Goal: Navigation & Orientation: Find specific page/section

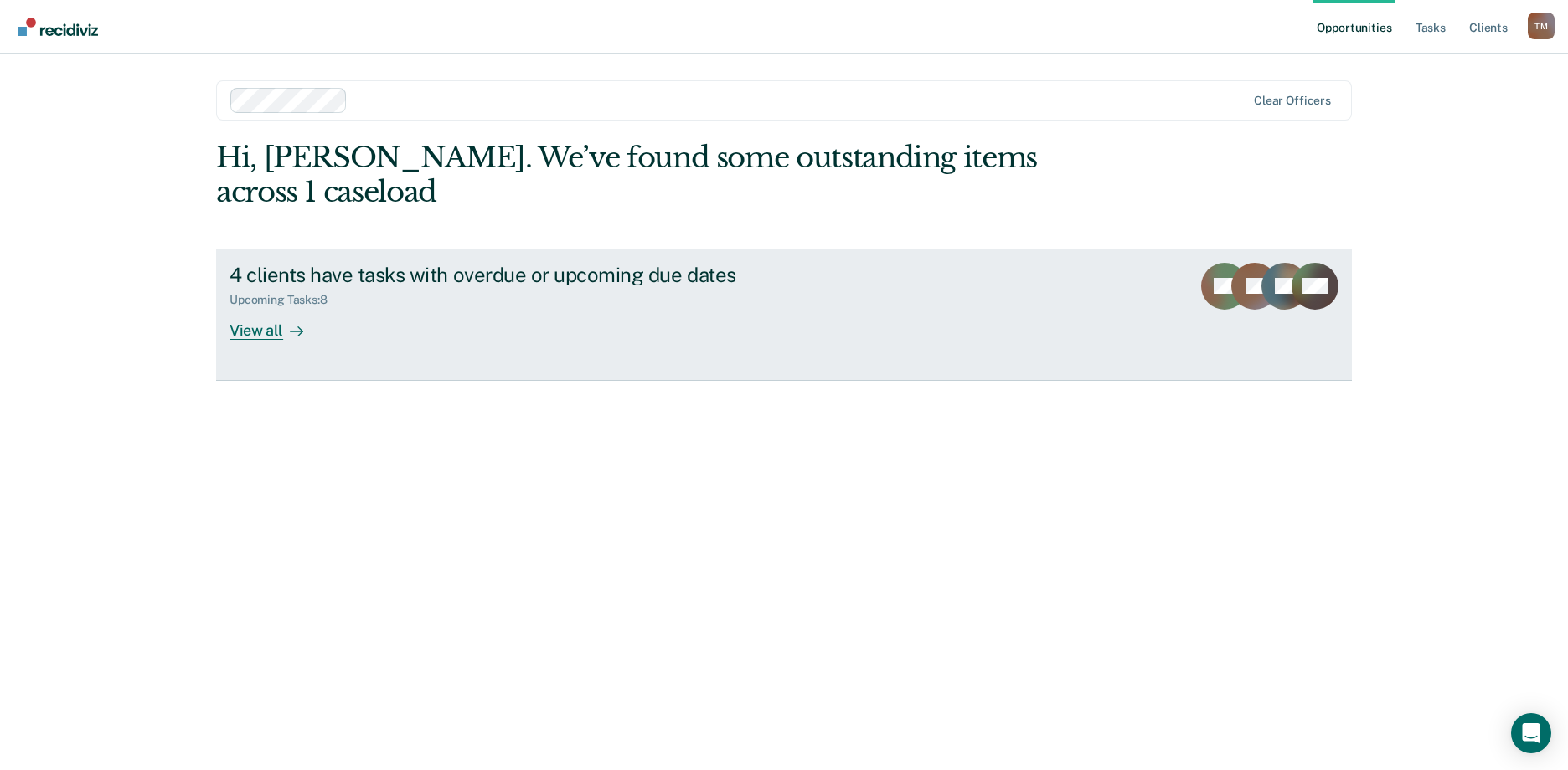
click at [294, 325] on icon at bounding box center [297, 331] width 13 height 13
